Goal: Information Seeking & Learning: Understand process/instructions

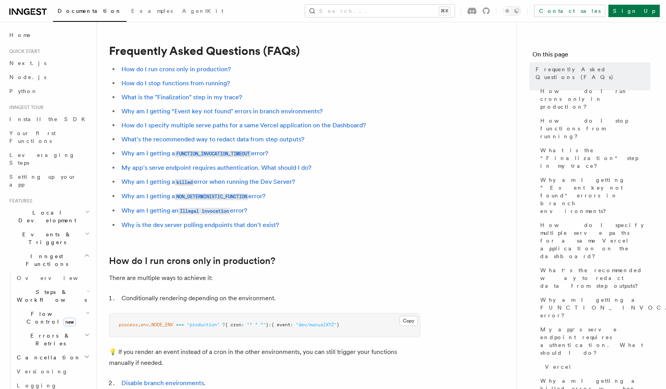
scroll to position [858, 0]
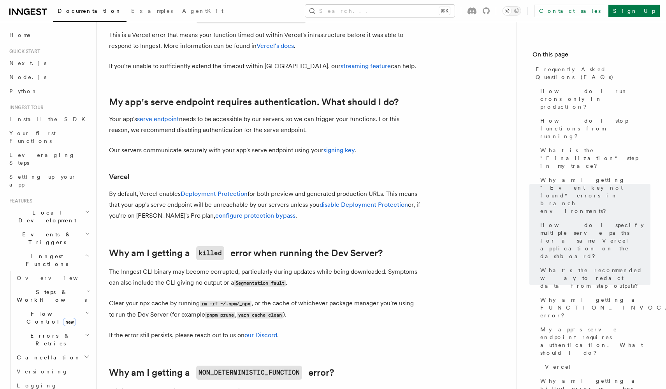
click at [289, 207] on p "By default, Vercel enables Deployment Protection for both preview and generated…" at bounding box center [264, 204] width 311 height 33
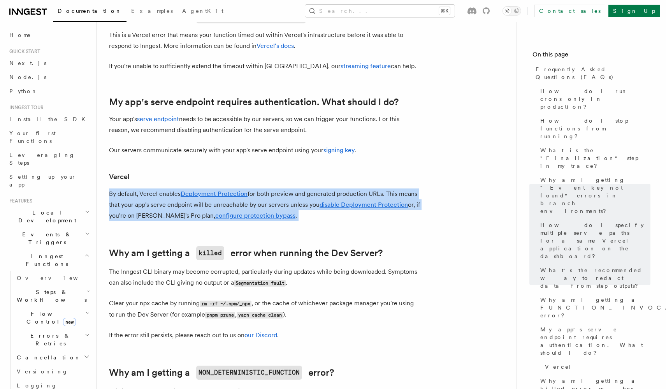
click at [289, 207] on p "By default, Vercel enables Deployment Protection for both preview and generated…" at bounding box center [264, 204] width 311 height 33
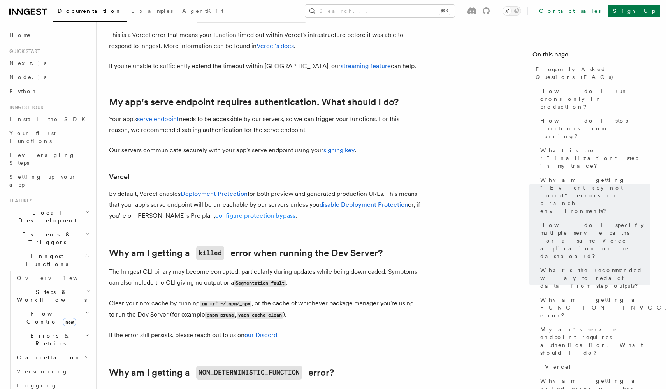
click at [227, 215] on link "configure protection bypass" at bounding box center [255, 215] width 80 height 7
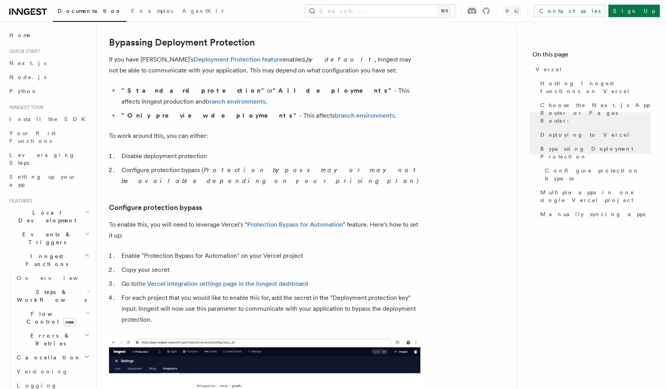
scroll to position [575, 0]
click at [187, 165] on li "Configure protection bypass ( Protection bypass may or may not be available dep…" at bounding box center [269, 176] width 301 height 22
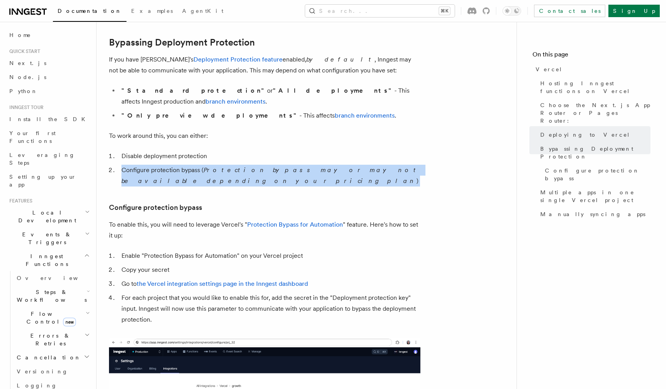
click at [187, 165] on li "Configure protection bypass ( Protection bypass may or may not be available dep…" at bounding box center [269, 176] width 301 height 22
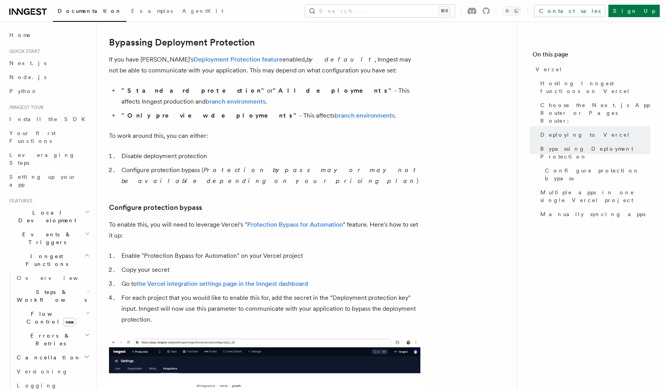
click at [187, 165] on li "Configure protection bypass ( Protection bypass may or may not be available dep…" at bounding box center [269, 176] width 301 height 22
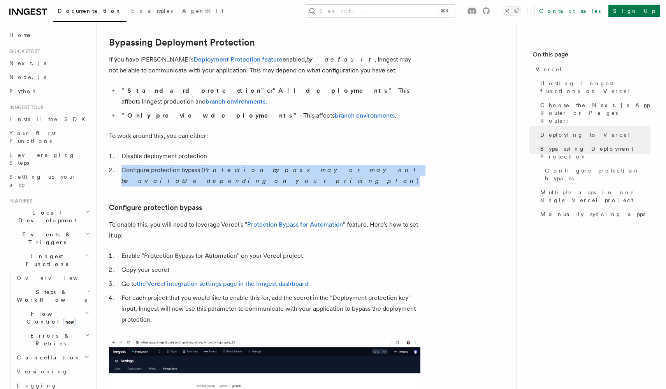
click at [187, 165] on li "Configure protection bypass ( Protection bypass may or may not be available dep…" at bounding box center [269, 176] width 301 height 22
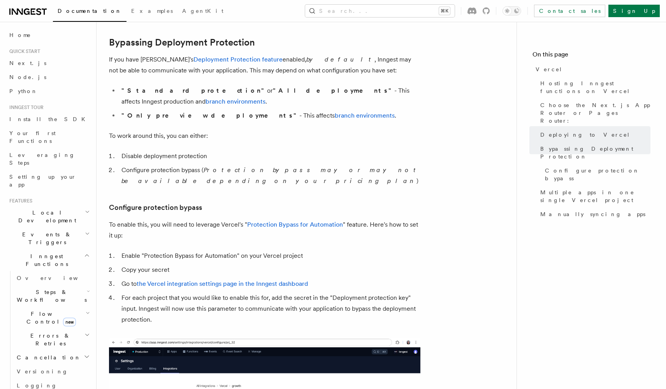
click at [185, 195] on article "Platform Deployment Cloud Providers Setup Vercel Inngest enables you to host yo…" at bounding box center [306, 270] width 395 height 1622
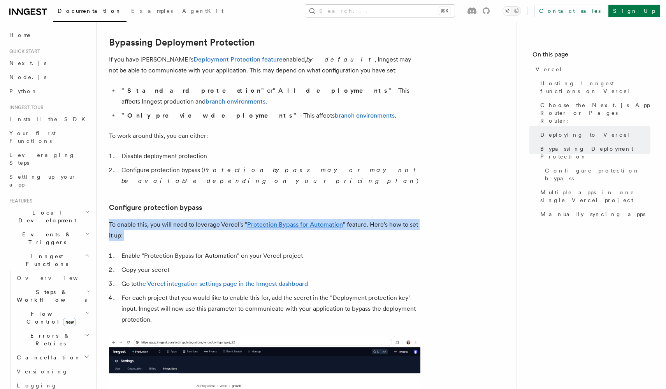
click at [185, 195] on article "Platform Deployment Cloud Providers Setup Vercel Inngest enables you to host yo…" at bounding box center [306, 270] width 395 height 1622
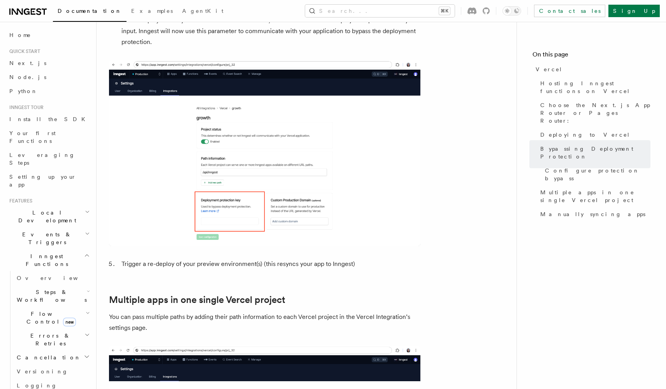
scroll to position [910, 0]
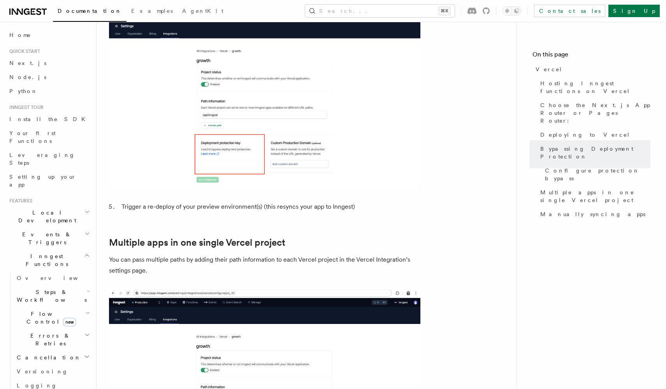
click at [185, 201] on li "Trigger a re-deploy of your preview environment(s) (this resyncs your app to In…" at bounding box center [269, 206] width 301 height 11
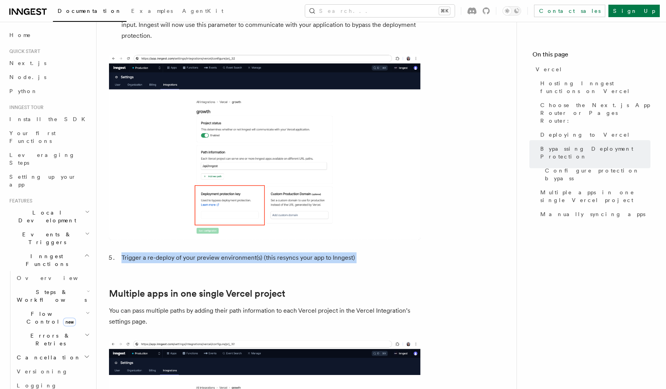
scroll to position [858, 0]
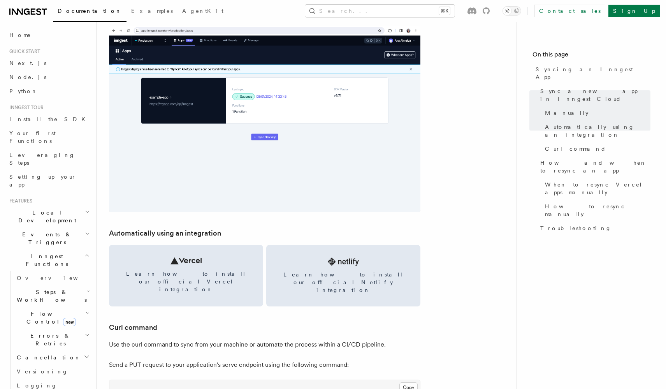
scroll to position [947, 0]
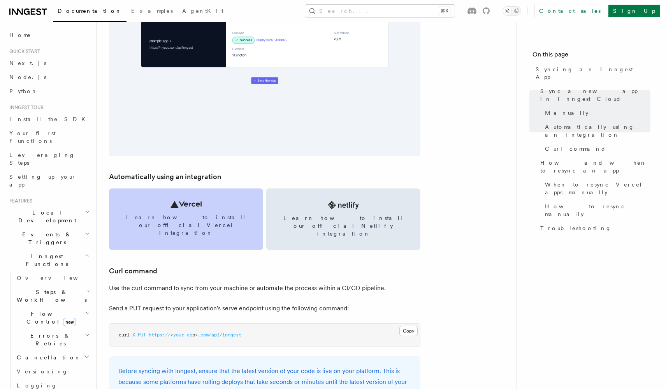
click at [205, 206] on link "Learn how to install our official Vercel integration" at bounding box center [186, 219] width 154 height 62
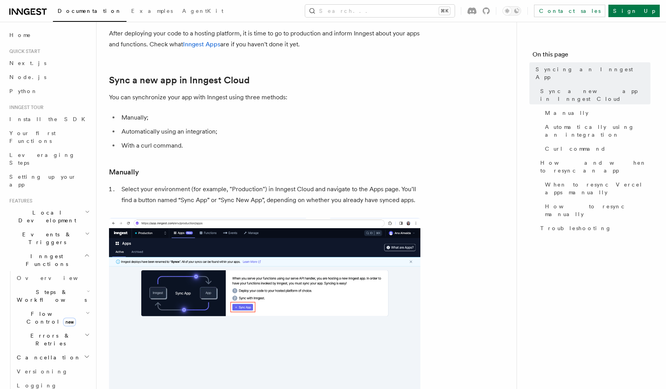
scroll to position [46, 0]
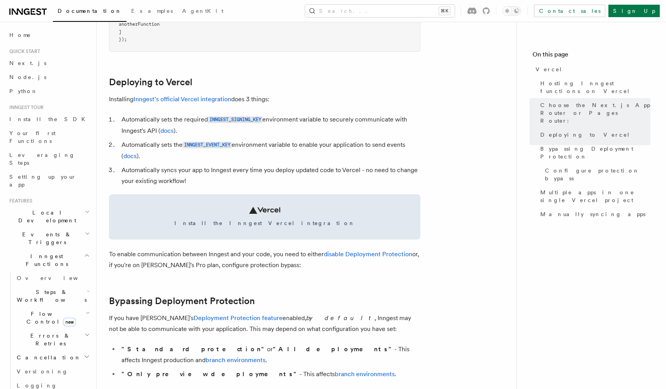
scroll to position [306, 0]
